Goal: Task Accomplishment & Management: Manage account settings

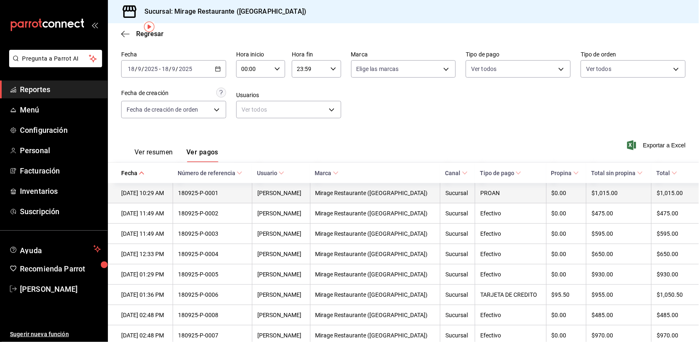
scroll to position [31, 0]
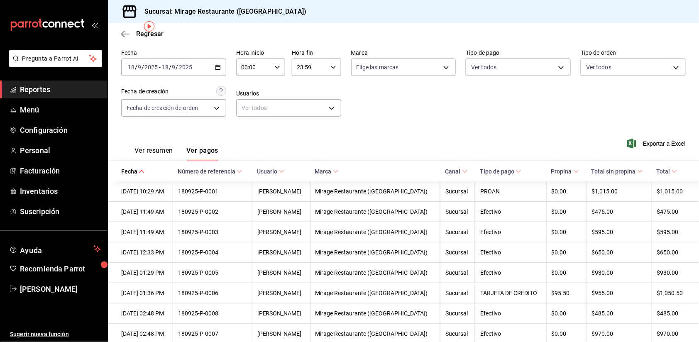
click at [207, 66] on div "2025-09-18 18 / 9 / 2025 - 2025-09-18 18 / 9 / 2025" at bounding box center [173, 67] width 105 height 17
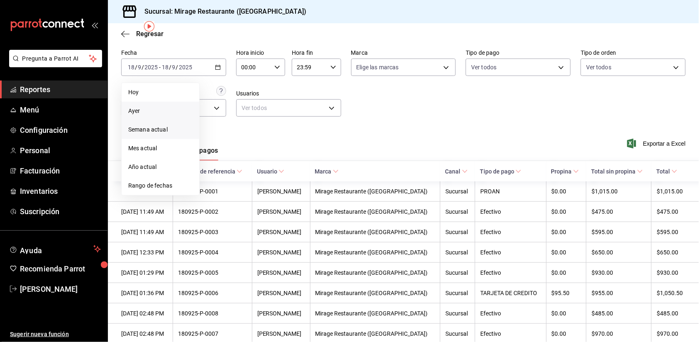
click at [159, 127] on span "Semana actual" at bounding box center [160, 129] width 64 height 9
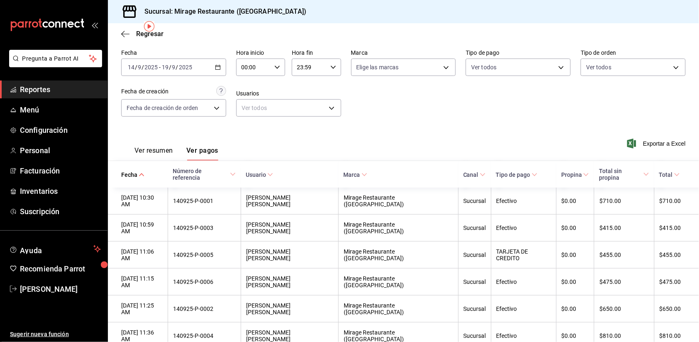
click at [139, 173] on \(Stroke\) at bounding box center [141, 174] width 5 height 3
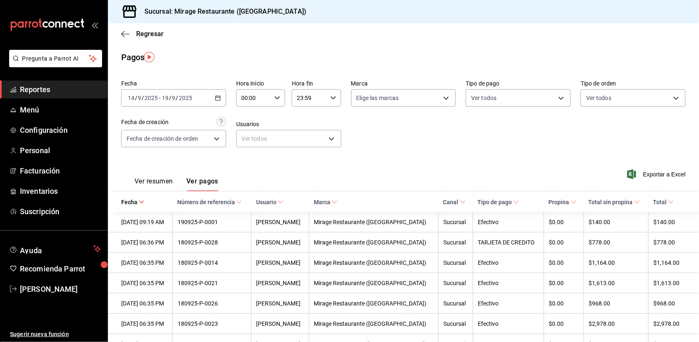
click at [48, 88] on span "Reportes" at bounding box center [60, 89] width 81 height 11
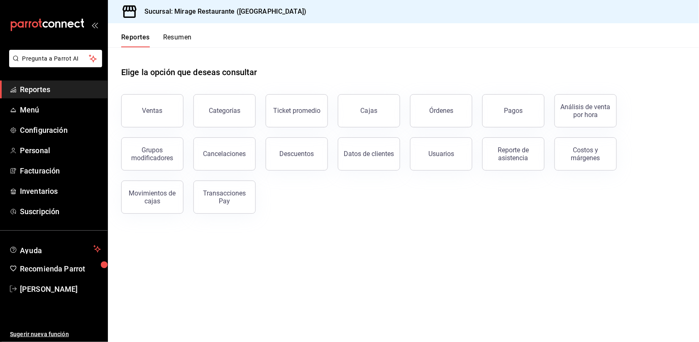
click at [179, 37] on button "Resumen" at bounding box center [177, 40] width 29 height 14
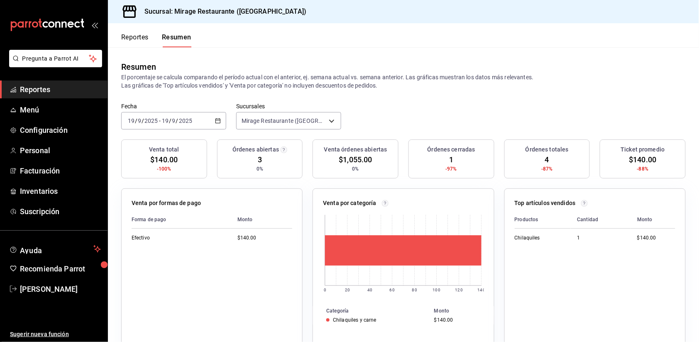
click at [137, 37] on button "Reportes" at bounding box center [134, 40] width 27 height 14
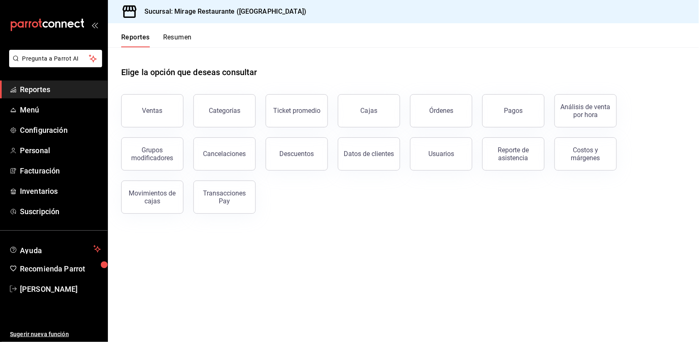
click at [44, 85] on span "Reportes" at bounding box center [60, 89] width 81 height 11
click at [171, 42] on button "Resumen" at bounding box center [177, 40] width 29 height 14
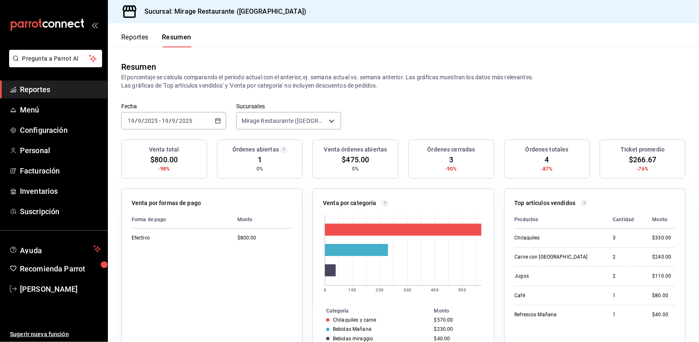
click at [49, 88] on span "Reportes" at bounding box center [60, 89] width 81 height 11
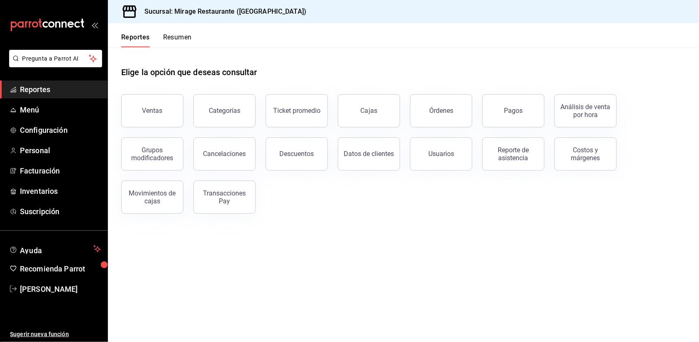
click at [173, 40] on button "Resumen" at bounding box center [177, 40] width 29 height 14
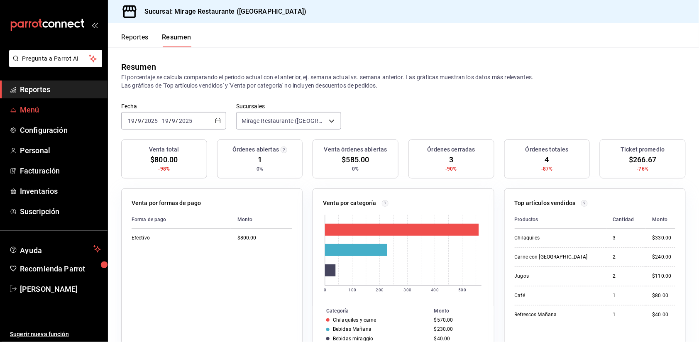
click at [36, 104] on span "Menú" at bounding box center [60, 109] width 81 height 11
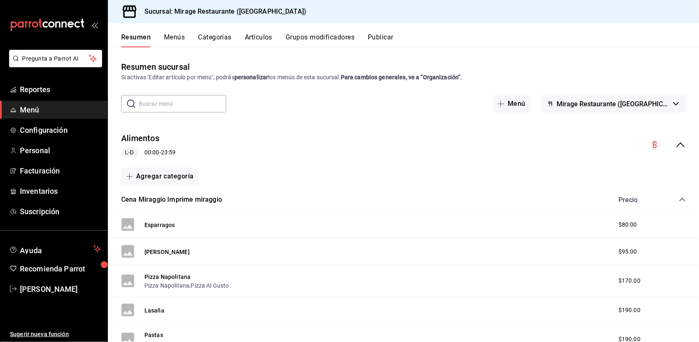
click at [257, 35] on button "Artículos" at bounding box center [258, 40] width 27 height 14
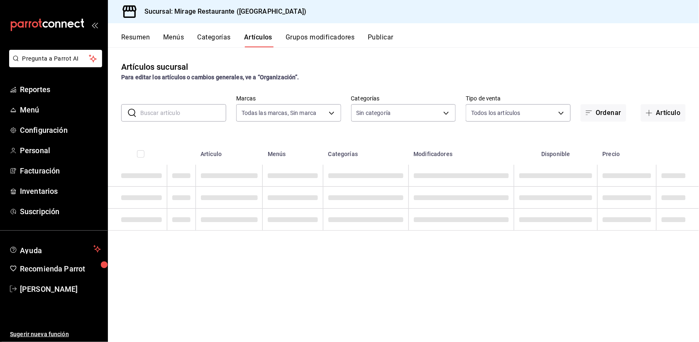
type input "fd44f9d9-2552-44ba-a783-b01c8222cad6"
type input "d5d6632e-e93b-488b-b89c-05f99fab0c1f,7ad0b233-2887-4082-a763-91e1e8206cf5,bf34e…"
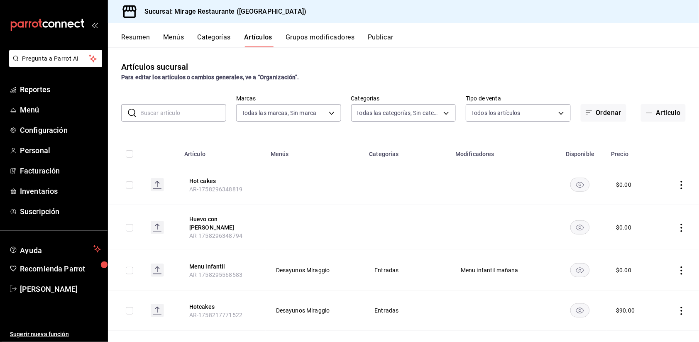
click at [203, 113] on input "text" at bounding box center [183, 113] width 86 height 17
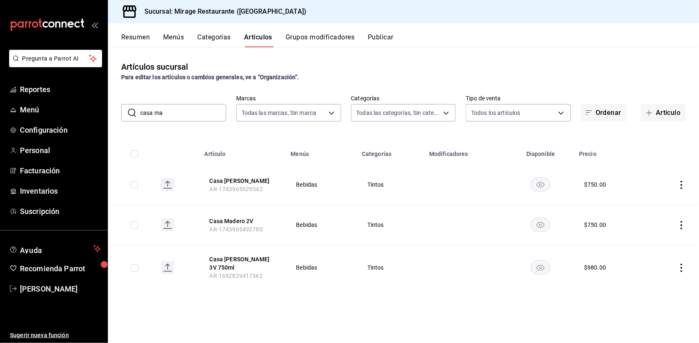
click at [174, 112] on input "casa ma" at bounding box center [183, 113] width 86 height 17
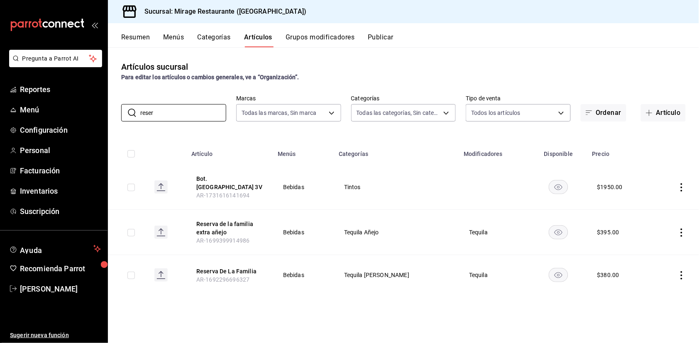
type input "reser"
click at [680, 186] on icon "actions" at bounding box center [682, 188] width 8 height 8
click at [659, 201] on span "Editar" at bounding box center [657, 205] width 22 height 9
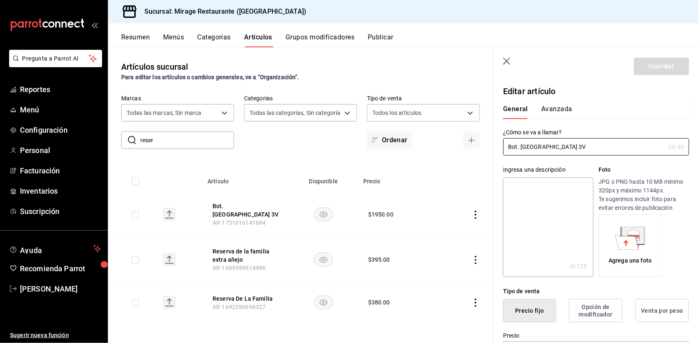
type input "$1950.00"
drag, startPoint x: 536, startPoint y: 146, endPoint x: 474, endPoint y: 148, distance: 62.3
click at [474, 148] on main "Artículos sucursal Para editar los artículos o cambios generales, ve a “Organiz…" at bounding box center [403, 195] width 591 height 296
type input "casa madero Gran Reserva 3V"
click at [662, 70] on button "Guardar" at bounding box center [661, 66] width 55 height 17
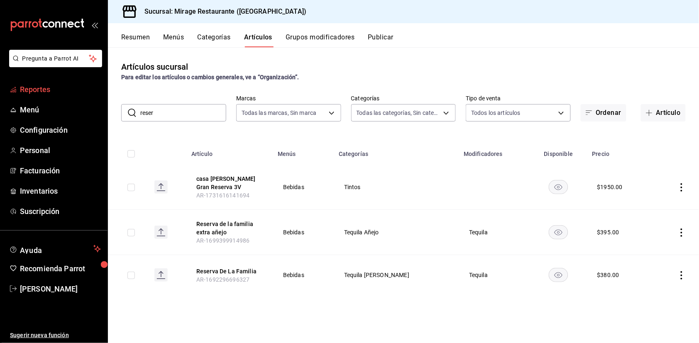
click at [45, 84] on span "Reportes" at bounding box center [60, 89] width 81 height 11
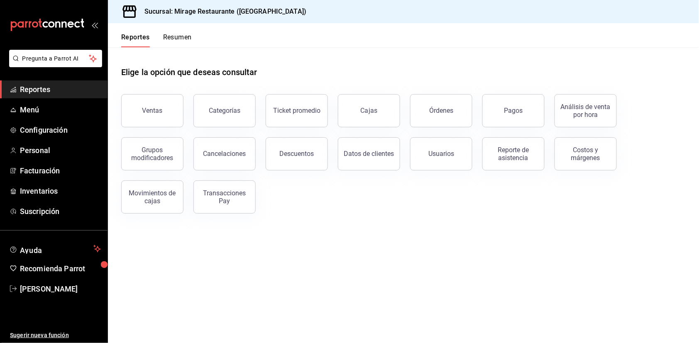
click at [189, 34] on button "Resumen" at bounding box center [177, 40] width 29 height 14
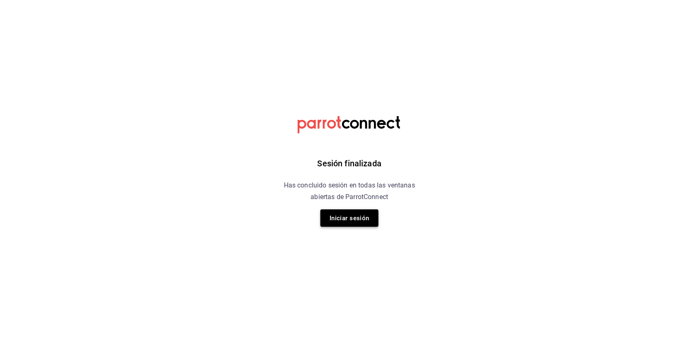
click at [337, 215] on button "Iniciar sesión" at bounding box center [350, 218] width 58 height 17
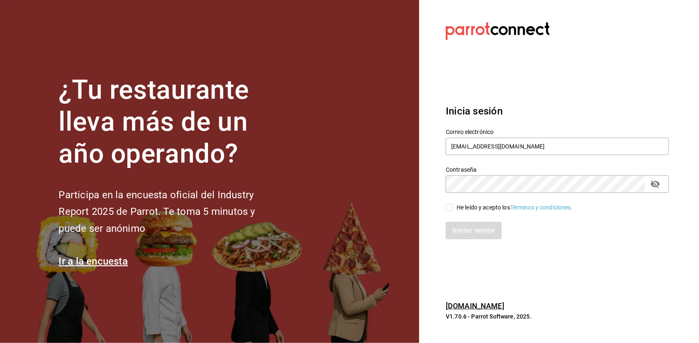
type input "[EMAIL_ADDRESS][DOMAIN_NAME]"
click at [448, 205] on input "He leído y acepto los Términos y condiciones." at bounding box center [449, 207] width 7 height 7
checkbox input "true"
click at [477, 232] on button "Iniciar sesión" at bounding box center [474, 230] width 56 height 17
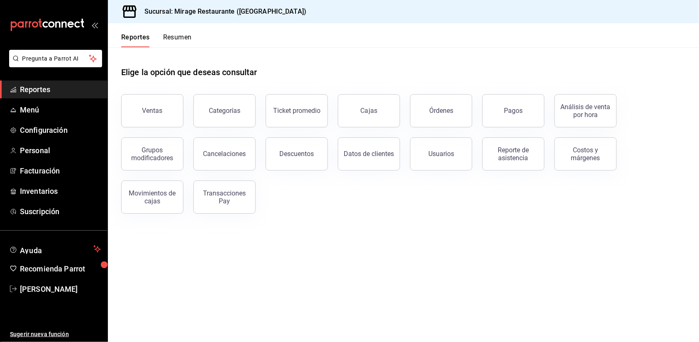
click at [42, 93] on span "Reportes" at bounding box center [60, 89] width 81 height 11
click at [47, 93] on span "Reportes" at bounding box center [60, 89] width 81 height 11
click at [179, 39] on button "Resumen" at bounding box center [177, 40] width 29 height 14
